Goal: Transaction & Acquisition: Purchase product/service

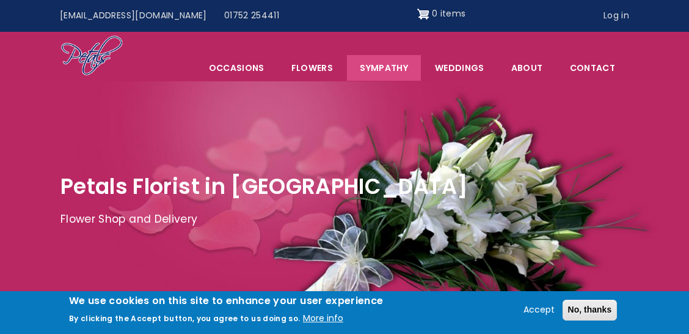
click at [395, 71] on link "Sympathy" at bounding box center [384, 68] width 74 height 26
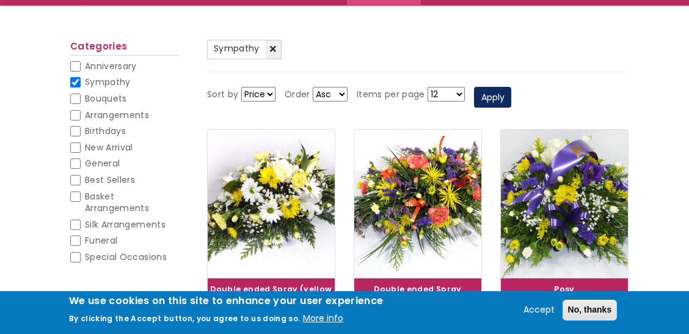
scroll to position [141, 0]
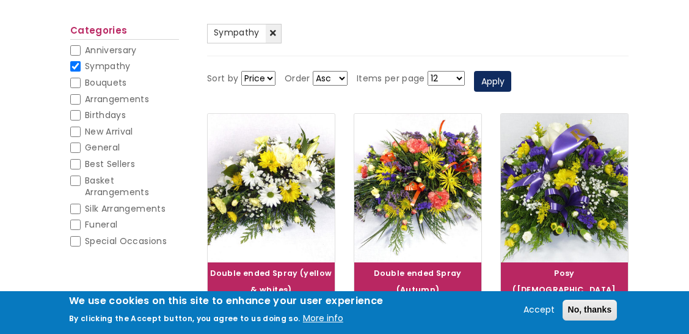
click at [265, 78] on select "Price Title" at bounding box center [258, 78] width 34 height 15
click at [241, 71] on select "Price Title" at bounding box center [258, 78] width 34 height 15
click at [108, 158] on span "Best Sellers" at bounding box center [110, 164] width 50 height 12
click at [81, 159] on input "Best Sellers" at bounding box center [75, 164] width 10 height 10
checkbox input "false"
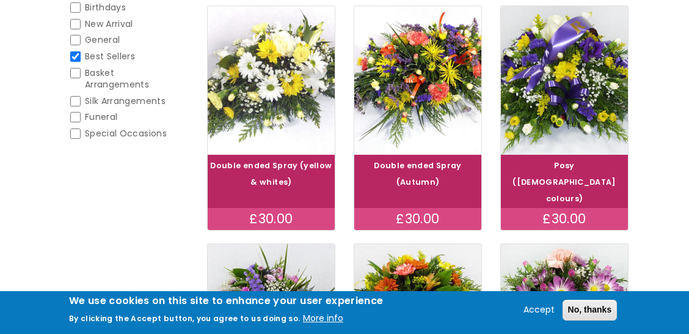
scroll to position [188, 0]
